Goal: Task Accomplishment & Management: Manage account settings

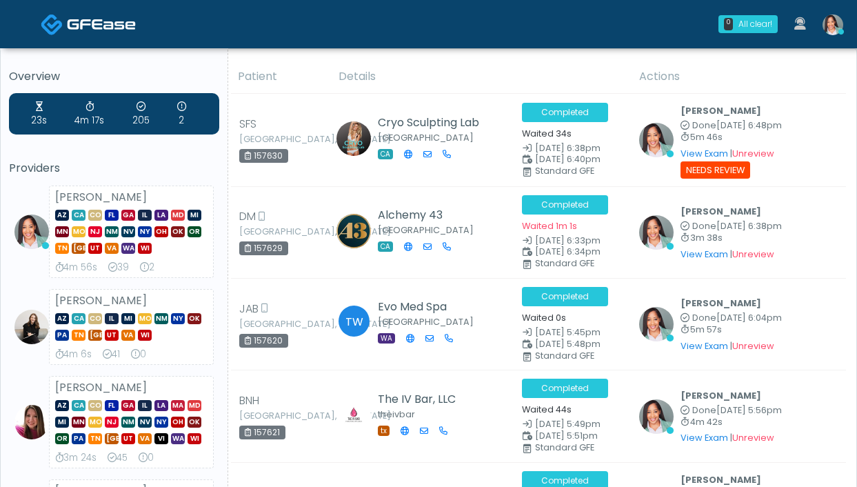
scroll to position [3, 0]
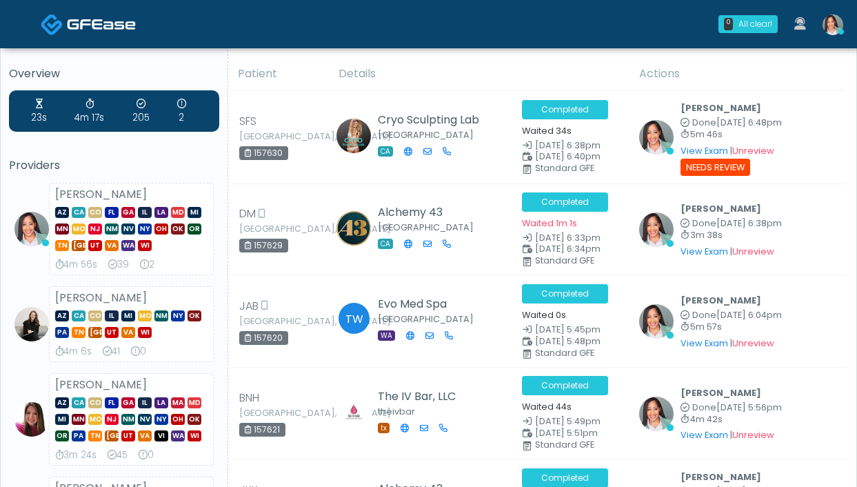
click at [832, 34] on img at bounding box center [833, 24] width 21 height 21
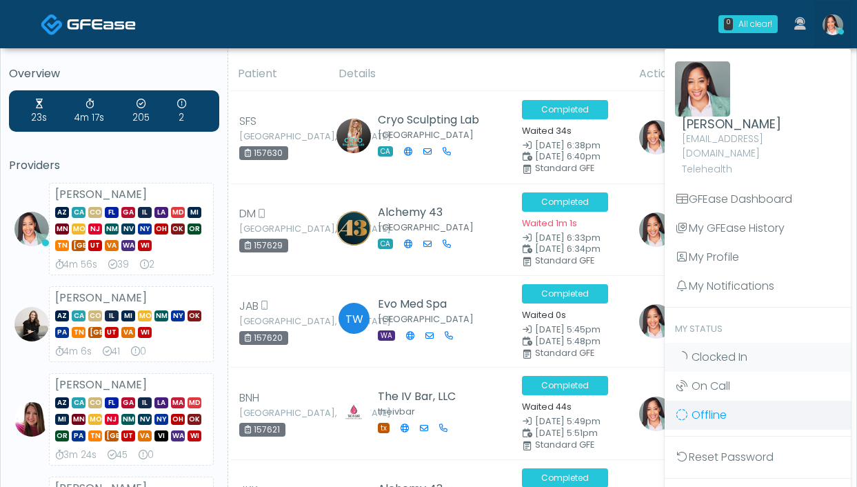
click at [703, 407] on span "Offline" at bounding box center [709, 415] width 35 height 16
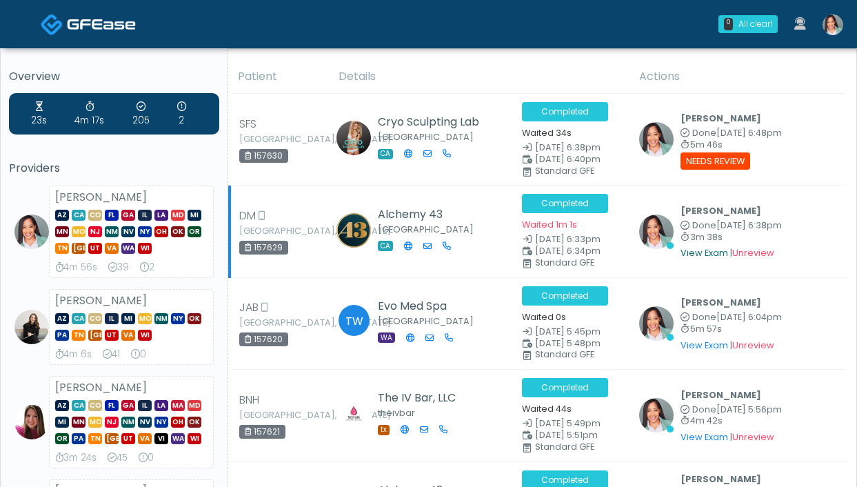
click at [693, 248] on link "View Exam" at bounding box center [705, 253] width 48 height 12
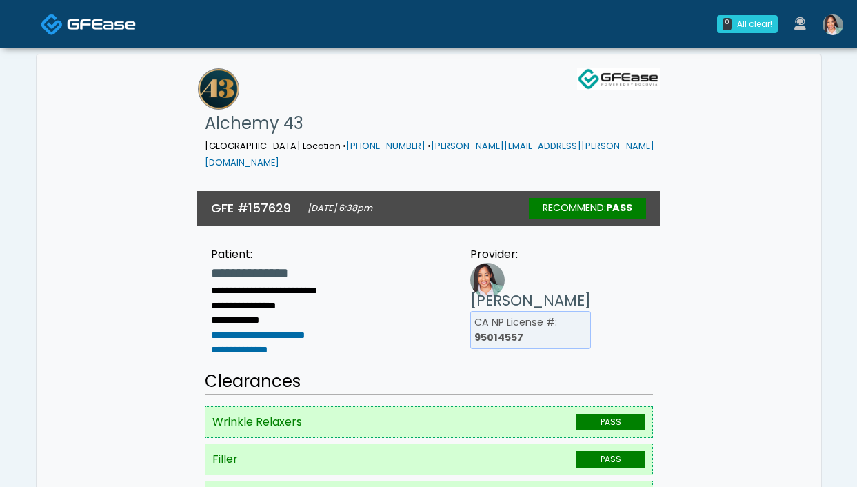
click at [832, 25] on img at bounding box center [833, 24] width 21 height 21
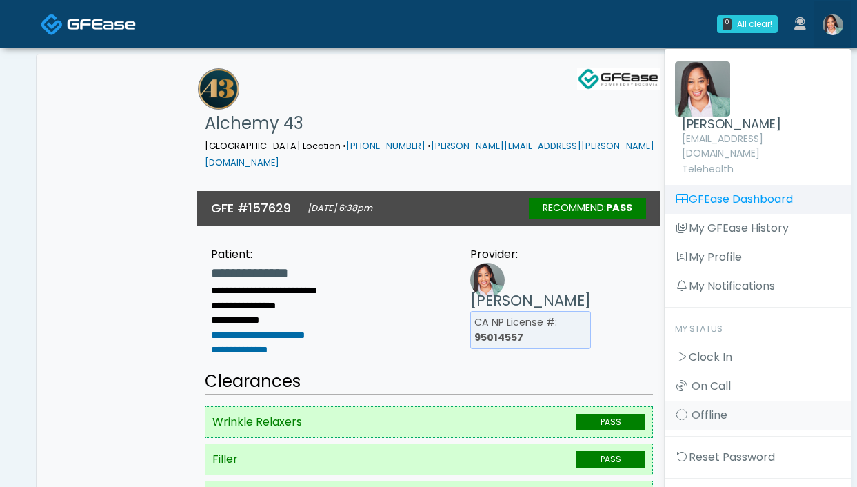
click at [747, 185] on link "GFEase Dashboard" at bounding box center [758, 199] width 186 height 29
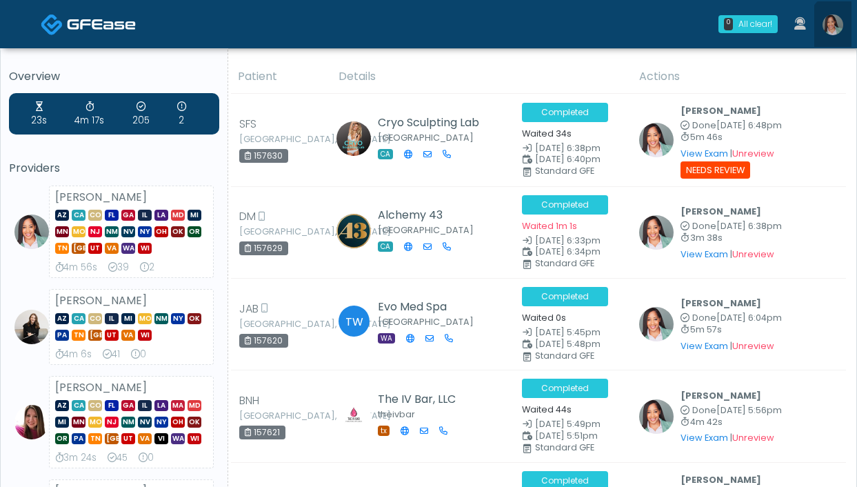
click at [844, 28] on link at bounding box center [832, 24] width 37 height 46
